Goal: Task Accomplishment & Management: Manage account settings

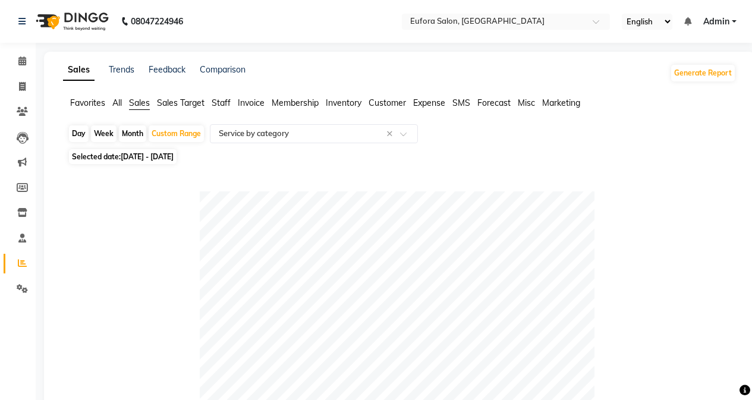
select select "filtered_report"
select select "pdf"
click at [717, 24] on span "Admin" at bounding box center [717, 21] width 26 height 12
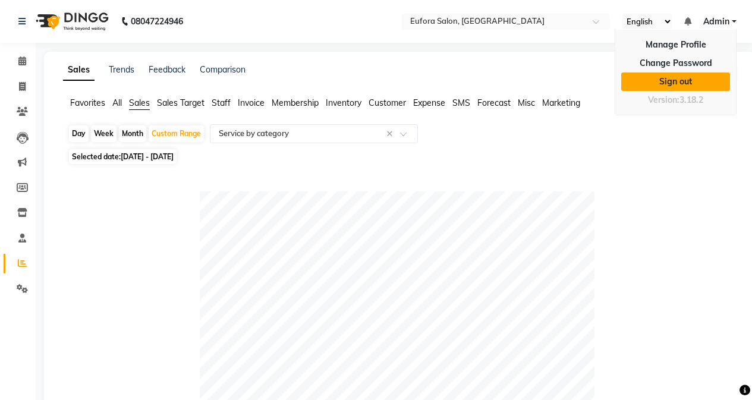
click at [705, 76] on link "Sign out" at bounding box center [676, 82] width 109 height 18
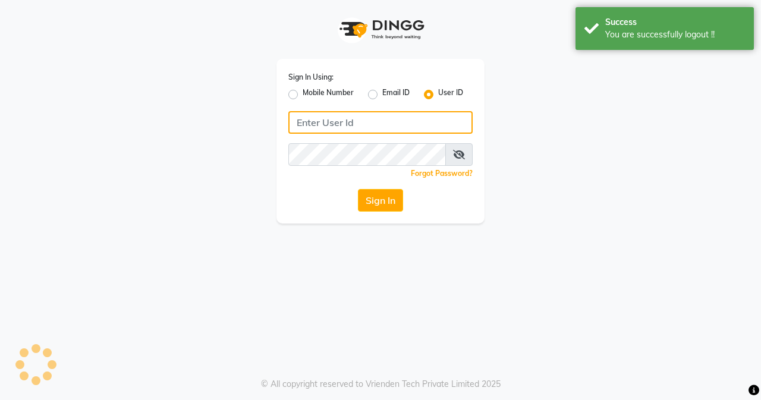
type input "9810318377"
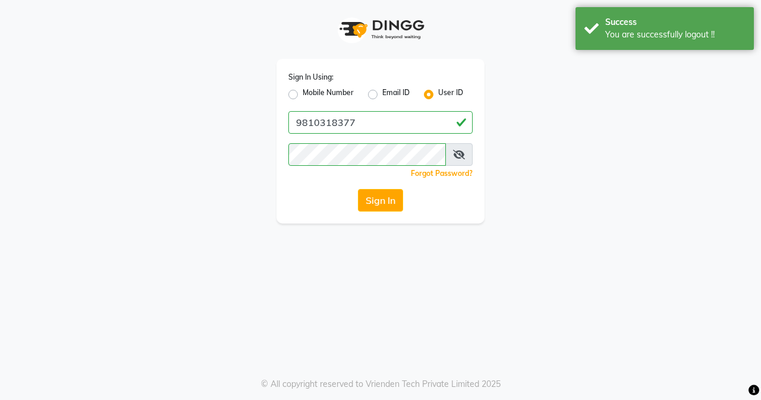
click at [303, 98] on label "Mobile Number" at bounding box center [328, 94] width 51 height 14
click at [303, 95] on input "Mobile Number" at bounding box center [307, 91] width 8 height 8
radio input "true"
radio input "false"
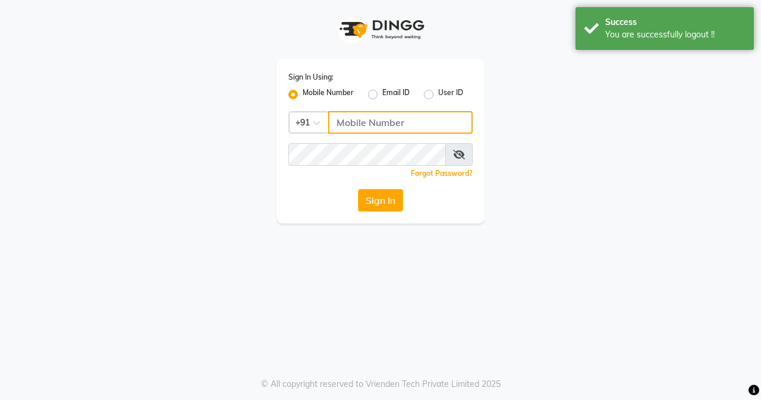
click at [345, 120] on input "Username" at bounding box center [400, 122] width 145 height 23
type input "9810318377"
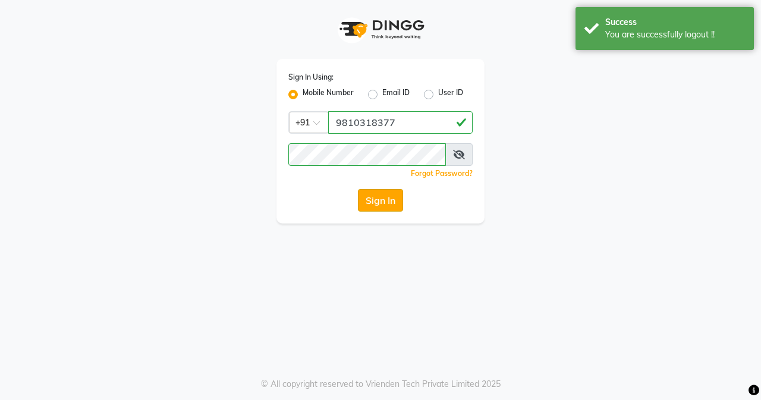
click at [382, 200] on button "Sign In" at bounding box center [380, 200] width 45 height 23
